Goal: Navigation & Orientation: Find specific page/section

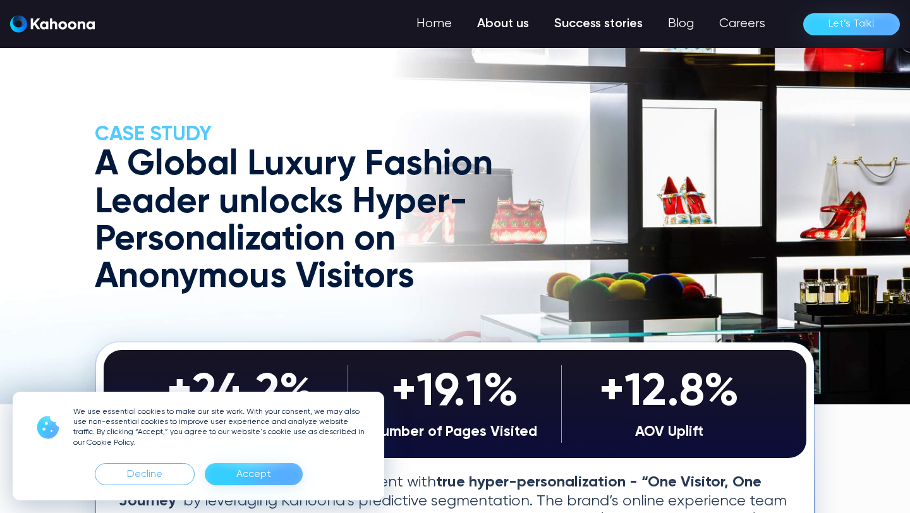
click at [512, 18] on link "About us" at bounding box center [502, 23] width 77 height 25
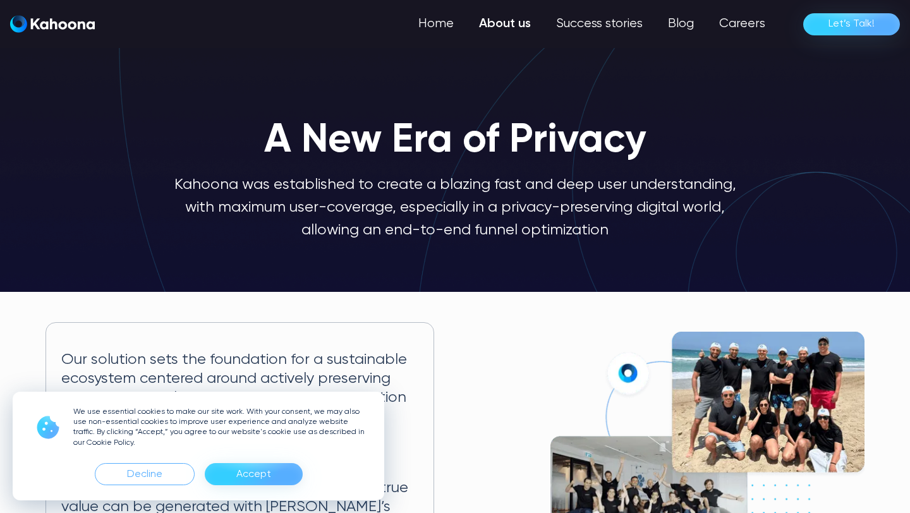
click at [277, 471] on div "Accept" at bounding box center [254, 474] width 98 height 22
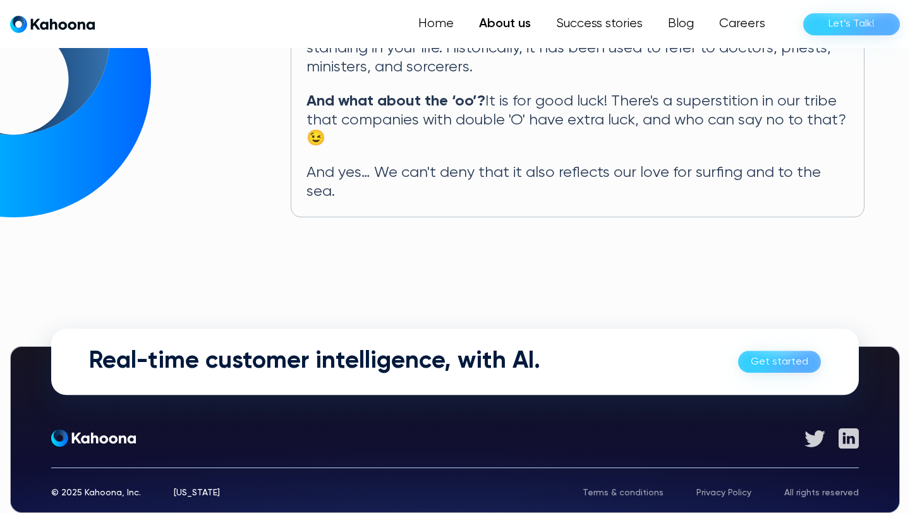
scroll to position [750, 0]
click at [740, 28] on link "Careers" at bounding box center [741, 23] width 73 height 25
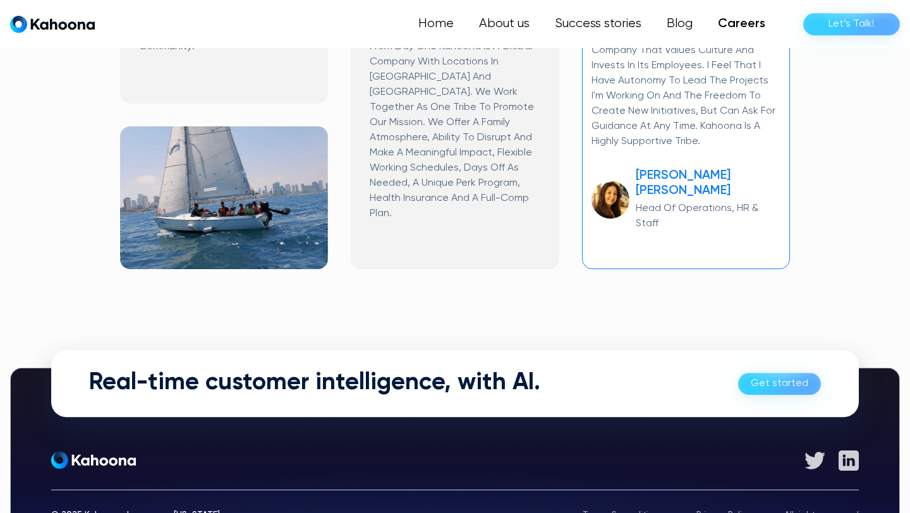
scroll to position [892, 0]
